Goal: Information Seeking & Learning: Learn about a topic

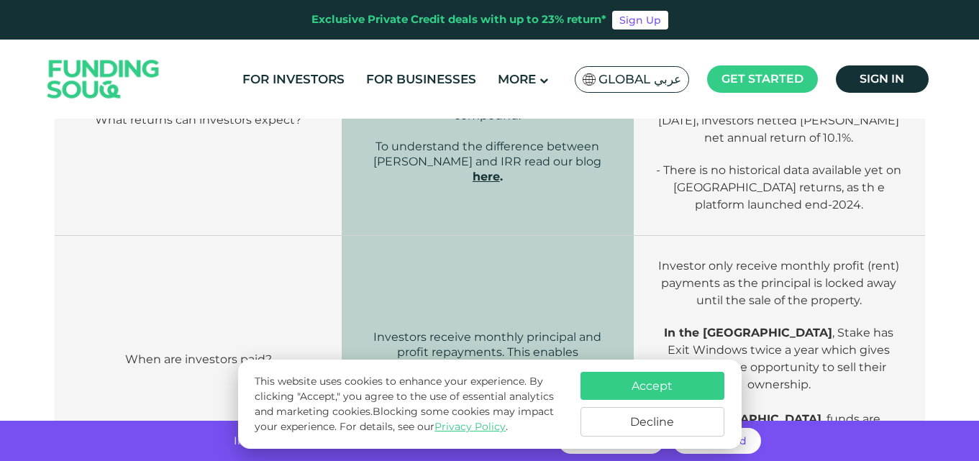
scroll to position [1448, 0]
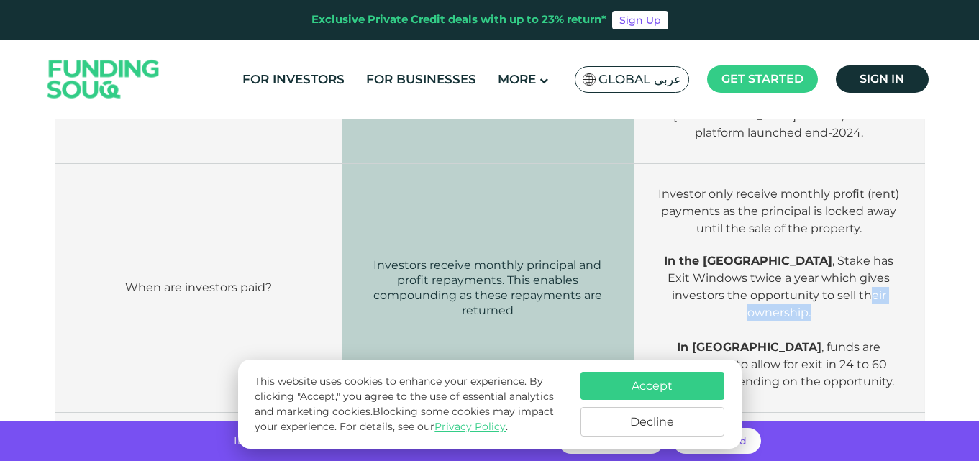
drag, startPoint x: 797, startPoint y: 281, endPoint x: 893, endPoint y: 280, distance: 95.7
click at [893, 280] on p "In the [GEOGRAPHIC_DATA] , Stake has Exit Windows twice a year which gives inve…" at bounding box center [779, 296] width 248 height 86
click at [845, 296] on p "In the [GEOGRAPHIC_DATA] , Stake has Exit Windows twice a year which gives inve…" at bounding box center [779, 296] width 248 height 86
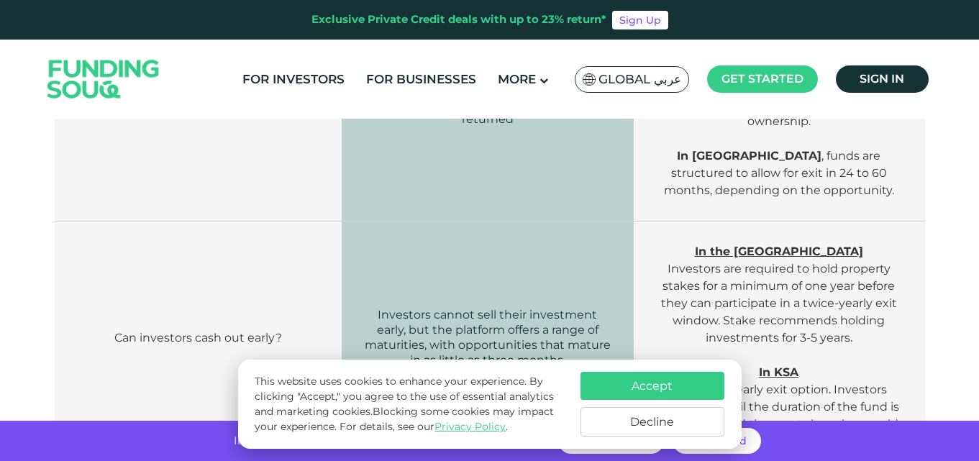
scroll to position [1664, 0]
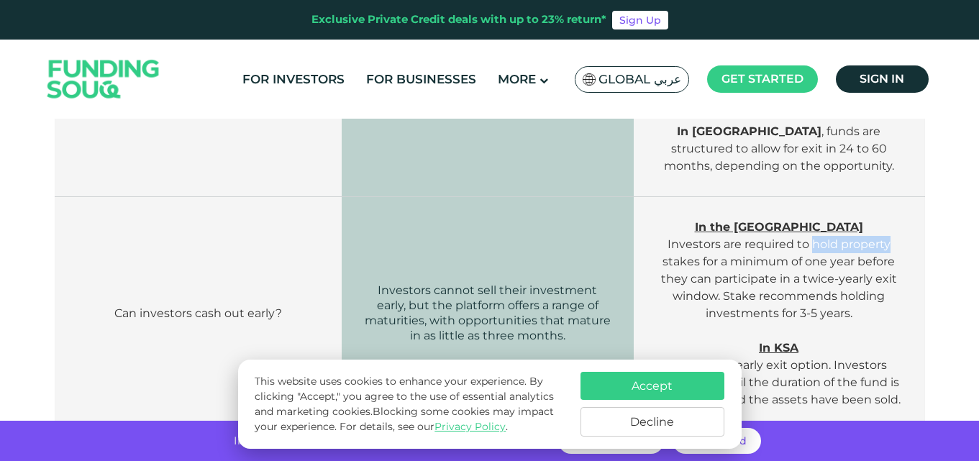
drag, startPoint x: 811, startPoint y: 211, endPoint x: 891, endPoint y: 211, distance: 79.9
click at [891, 219] on p "In the [GEOGRAPHIC_DATA] Investors are required to hold property stakes for a m…" at bounding box center [779, 279] width 248 height 121
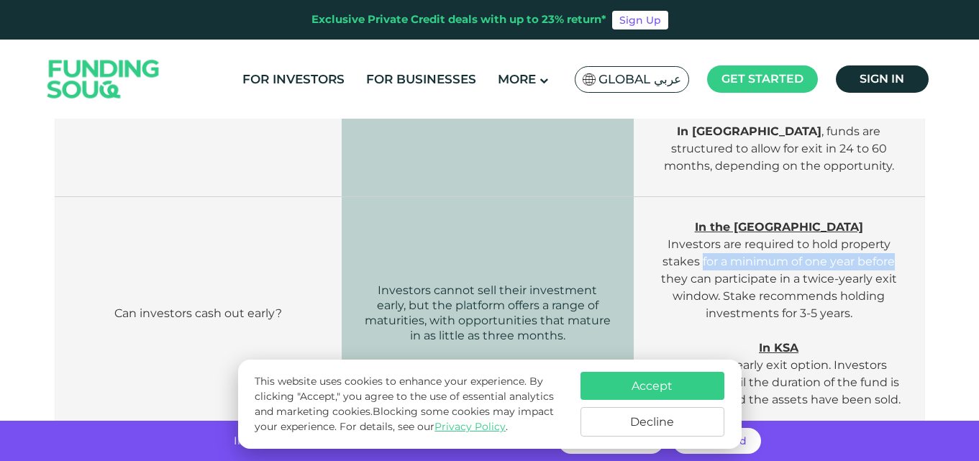
drag, startPoint x: 703, startPoint y: 228, endPoint x: 906, endPoint y: 225, distance: 202.9
click at [906, 225] on td "In the [GEOGRAPHIC_DATA] Investors are required to hold property stakes for a m…" at bounding box center [779, 314] width 291 height 234
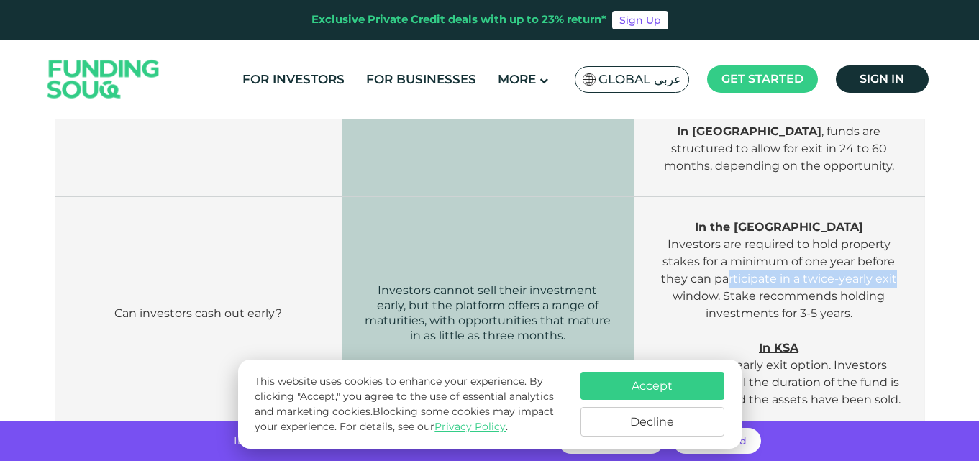
drag, startPoint x: 728, startPoint y: 243, endPoint x: 913, endPoint y: 250, distance: 185.1
click at [913, 250] on td "In the [GEOGRAPHIC_DATA] Investors are required to hold property stakes for a m…" at bounding box center [779, 314] width 291 height 234
click at [832, 255] on span "In the [GEOGRAPHIC_DATA] Investors are required to hold property stakes for a m…" at bounding box center [779, 270] width 236 height 100
drag, startPoint x: 800, startPoint y: 242, endPoint x: 895, endPoint y: 242, distance: 95.0
click at [895, 242] on span "In the [GEOGRAPHIC_DATA] Investors are required to hold property stakes for a m…" at bounding box center [779, 270] width 236 height 100
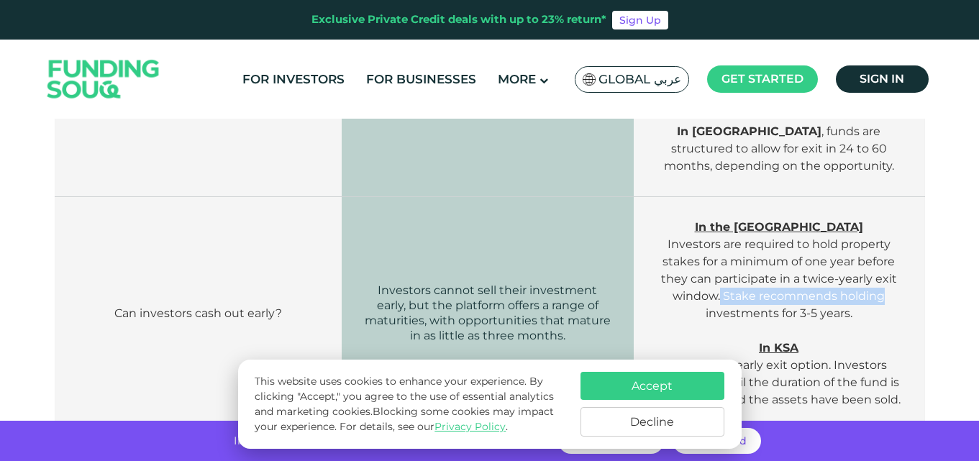
drag, startPoint x: 722, startPoint y: 257, endPoint x: 883, endPoint y: 266, distance: 160.7
click at [883, 266] on span "In the [GEOGRAPHIC_DATA] Investors are required to hold property stakes for a m…" at bounding box center [779, 270] width 236 height 100
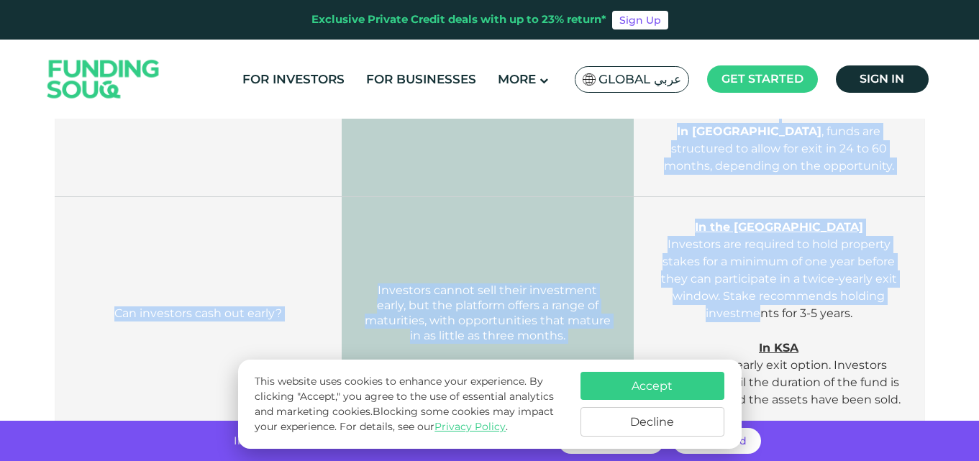
drag, startPoint x: 762, startPoint y: 278, endPoint x: 928, endPoint y: 281, distance: 166.2
click at [827, 286] on p "In the [GEOGRAPHIC_DATA] Investors are required to hold property stakes for a m…" at bounding box center [779, 279] width 248 height 121
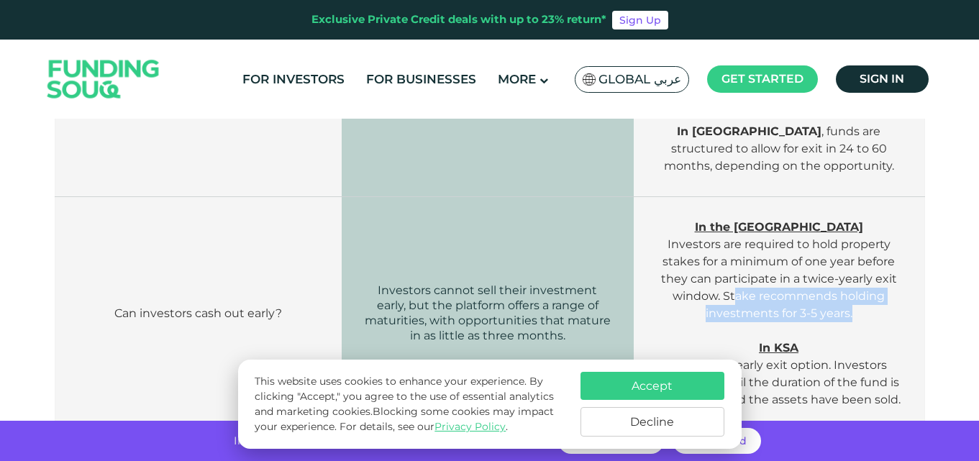
drag, startPoint x: 734, startPoint y: 261, endPoint x: 885, endPoint y: 273, distance: 151.6
click at [885, 273] on p "In the [GEOGRAPHIC_DATA] Investors are required to hold property stakes for a m…" at bounding box center [779, 279] width 248 height 121
click at [779, 280] on span "In the [GEOGRAPHIC_DATA] Investors are required to hold property stakes for a m…" at bounding box center [779, 270] width 236 height 100
drag, startPoint x: 799, startPoint y: 273, endPoint x: 846, endPoint y: 276, distance: 47.6
click at [846, 276] on span "In the [GEOGRAPHIC_DATA] Investors are required to hold property stakes for a m…" at bounding box center [779, 270] width 236 height 100
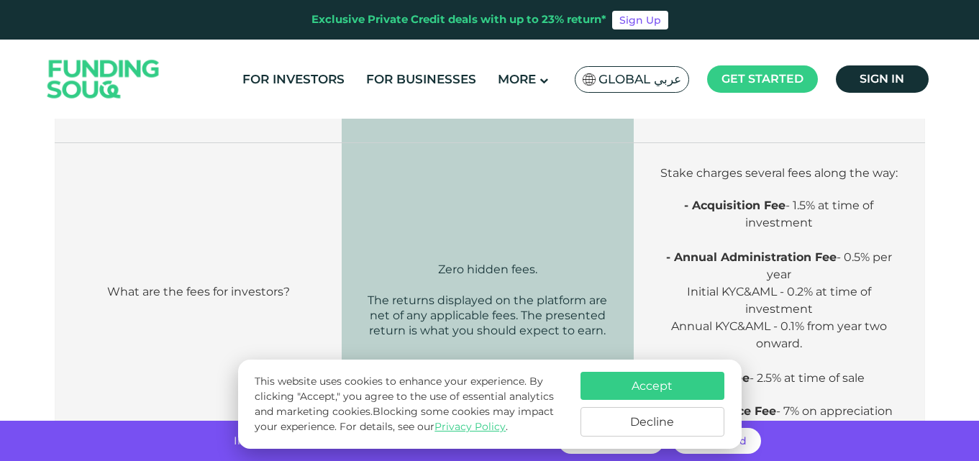
scroll to position [1880, 0]
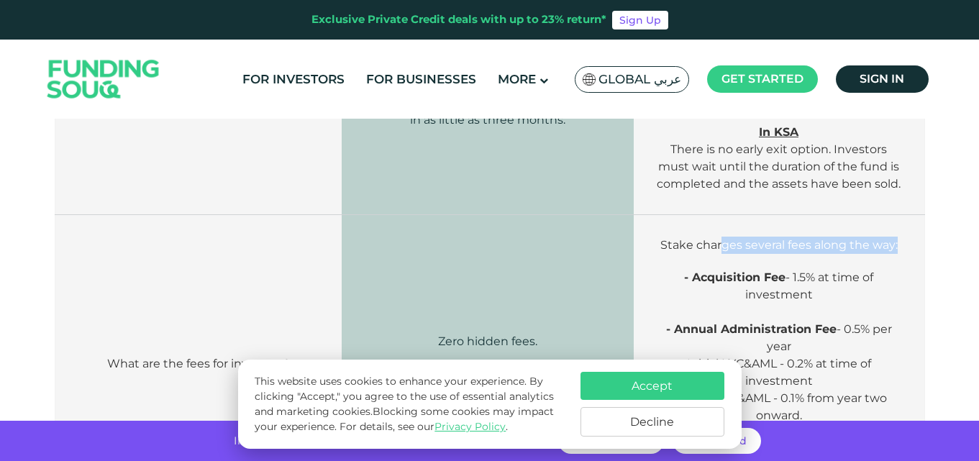
drag, startPoint x: 720, startPoint y: 212, endPoint x: 899, endPoint y: 219, distance: 179.3
click at [899, 237] on p "Stake charges several fees along the way:" at bounding box center [779, 245] width 248 height 17
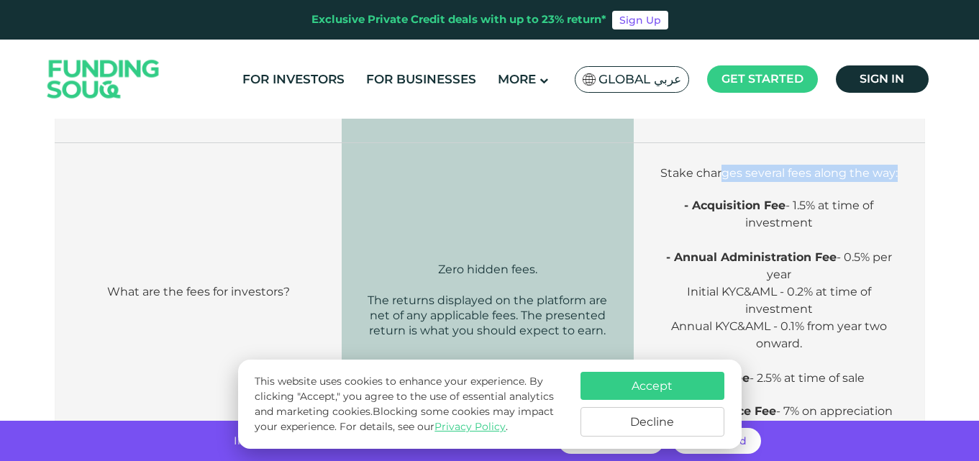
scroll to position [2024, 0]
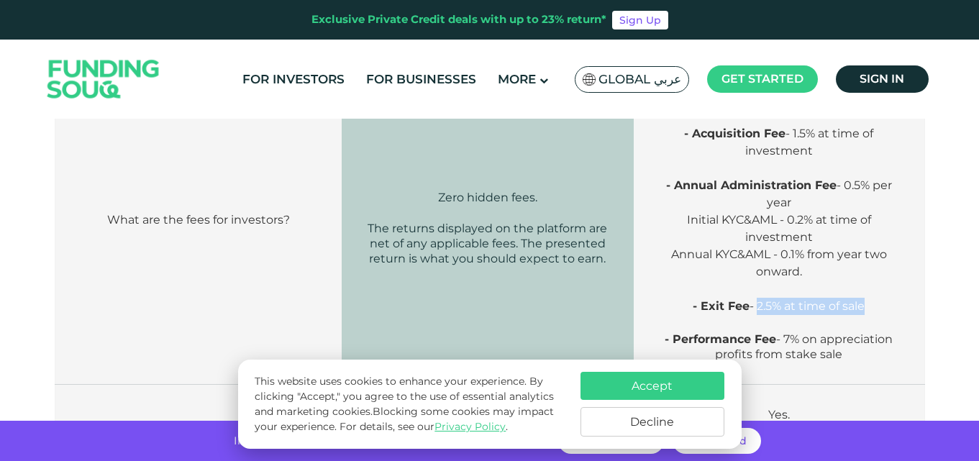
drag, startPoint x: 759, startPoint y: 271, endPoint x: 869, endPoint y: 271, distance: 110.1
click at [869, 298] on p "- Exit Fee - 2.5% at time of sale" at bounding box center [779, 315] width 248 height 35
click at [851, 332] on span "- Performance Fee - 7% on appreciation profits from stake sale" at bounding box center [779, 346] width 228 height 29
drag, startPoint x: 724, startPoint y: 307, endPoint x: 889, endPoint y: 304, distance: 164.8
click at [889, 332] on span "- Performance Fee - 7% on appreciation profits from stake sale" at bounding box center [779, 346] width 228 height 29
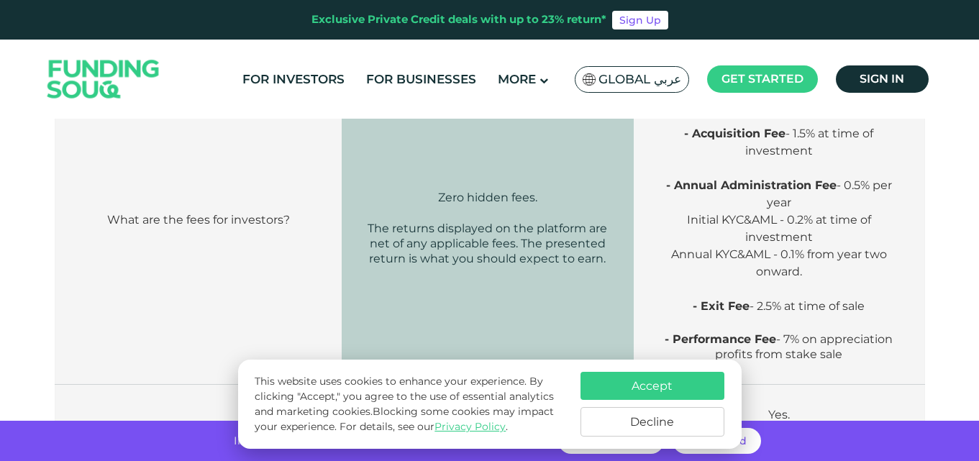
click at [858, 332] on p "- Performance Fee - 7% on appreciation profits from stake sale" at bounding box center [779, 347] width 248 height 30
drag, startPoint x: 800, startPoint y: 299, endPoint x: 889, endPoint y: 299, distance: 89.2
click at [889, 299] on td "Stake charges several fees along the way: - Acquisition Fee - 1.5% at time of i…" at bounding box center [779, 228] width 291 height 314
click at [882, 332] on p "- Performance Fee - 7% on appreciation profits from stake sale" at bounding box center [779, 347] width 248 height 30
drag, startPoint x: 730, startPoint y: 320, endPoint x: 867, endPoint y: 322, distance: 137.4
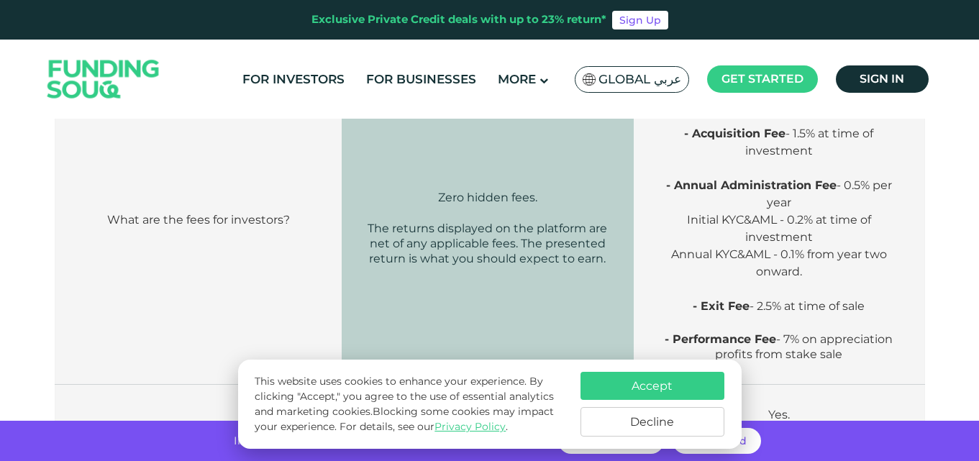
click at [867, 332] on p "- Performance Fee - 7% on appreciation profits from stake sale" at bounding box center [779, 347] width 248 height 30
click at [841, 328] on td "Stake charges several fees along the way: - Acquisition Fee - 1.5% at time of i…" at bounding box center [779, 228] width 291 height 314
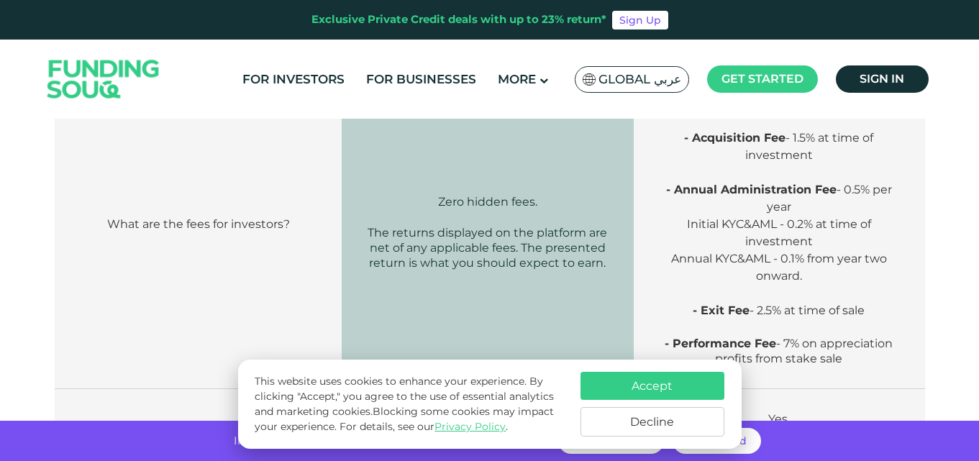
scroll to position [1952, 0]
